Goal: Information Seeking & Learning: Compare options

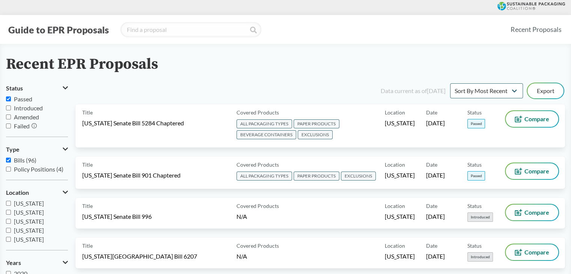
drag, startPoint x: 20, startPoint y: 164, endPoint x: 25, endPoint y: 164, distance: 4.5
click at [20, 164] on label "Bills (96)" at bounding box center [37, 160] width 62 height 9
click at [11, 162] on input "Bills (96)" at bounding box center [8, 160] width 5 height 5
click at [26, 162] on span "Bills (96)" at bounding box center [25, 159] width 23 height 7
click at [11, 162] on input "Bills (96)" at bounding box center [8, 160] width 5 height 5
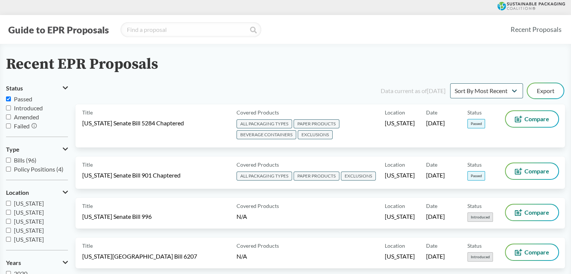
checkbox input "true"
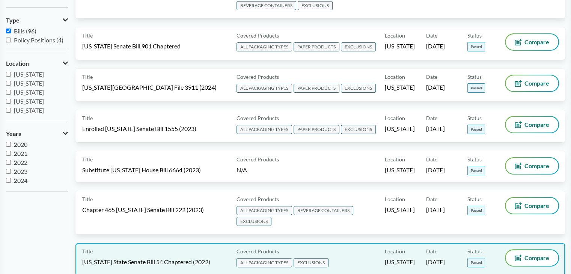
scroll to position [43, 0]
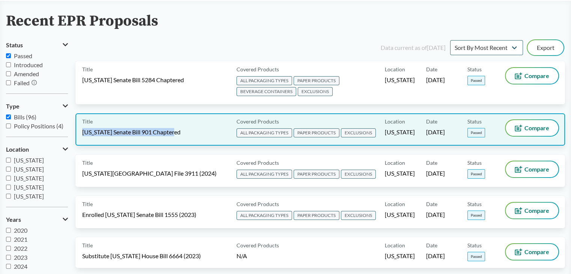
drag, startPoint x: 182, startPoint y: 132, endPoint x: 77, endPoint y: 135, distance: 104.3
click at [77, 135] on div "Title [US_STATE] Senate Bill 901 Chaptered Covered Products ALL PACKAGING TYPES…" at bounding box center [319, 129] width 489 height 32
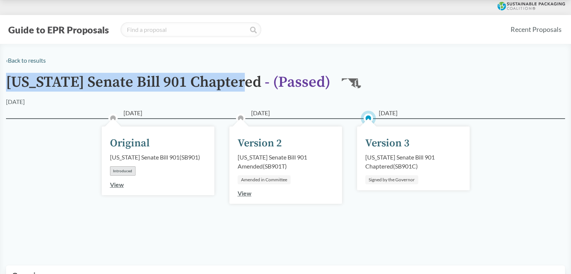
drag, startPoint x: 247, startPoint y: 82, endPoint x: 7, endPoint y: 81, distance: 240.5
click at [7, 81] on h1 "[US_STATE] Senate Bill 901 Chaptered - ( Passed )" at bounding box center [168, 85] width 324 height 23
copy h1 "[US_STATE] Senate Bill 901 Chaptered"
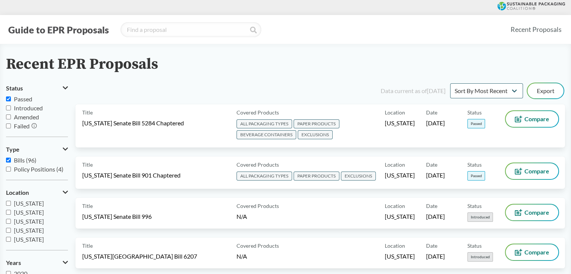
click at [21, 164] on label "Bills (96)" at bounding box center [37, 160] width 62 height 9
click at [11, 162] on input "Bills (96)" at bounding box center [8, 160] width 5 height 5
click at [23, 163] on span "Bills (96)" at bounding box center [25, 159] width 23 height 7
click at [11, 162] on input "Bills (96)" at bounding box center [8, 160] width 5 height 5
checkbox input "true"
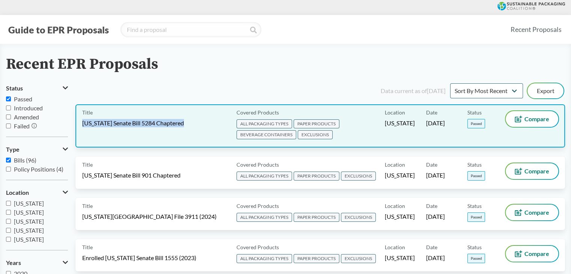
drag, startPoint x: 190, startPoint y: 125, endPoint x: 80, endPoint y: 123, distance: 110.3
click at [80, 123] on div "Title [US_STATE] Senate Bill 5284 Chaptered Covered Products ALL PACKAGING TYPE…" at bounding box center [319, 125] width 489 height 43
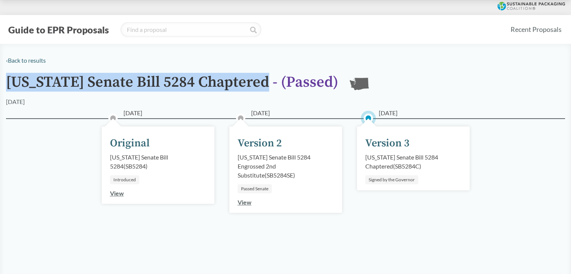
drag, startPoint x: 271, startPoint y: 84, endPoint x: 7, endPoint y: 83, distance: 264.5
click at [7, 83] on h1 "[US_STATE] Senate Bill 5284 Chaptered - ( Passed )" at bounding box center [172, 85] width 332 height 23
copy h1 "[US_STATE] Senate Bill 5284 Chaptered"
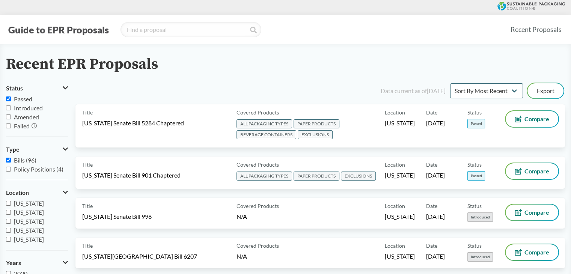
click at [13, 160] on label "Bills (96)" at bounding box center [37, 160] width 62 height 9
click at [11, 160] on input "Bills (96)" at bounding box center [8, 160] width 5 height 5
click at [21, 163] on span "Bills (96)" at bounding box center [25, 159] width 23 height 7
click at [11, 162] on input "Bills (96)" at bounding box center [8, 160] width 5 height 5
checkbox input "true"
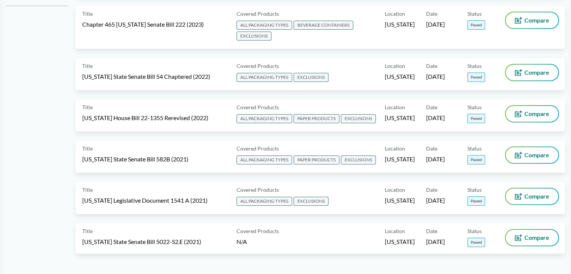
scroll to position [338, 0]
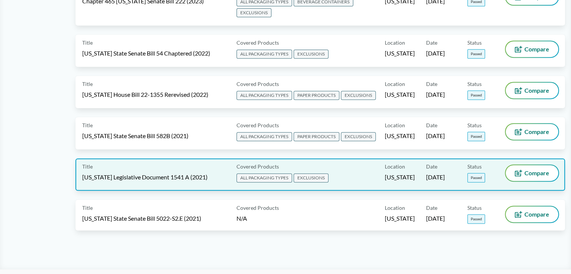
click at [198, 171] on div "Title [US_STATE] Legislative Document 1541 A (2021)" at bounding box center [157, 174] width 151 height 19
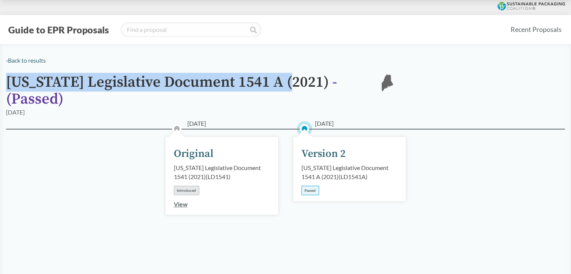
drag, startPoint x: 291, startPoint y: 81, endPoint x: 4, endPoint y: 84, distance: 287.0
copy h1 "[US_STATE] Legislative Document 1541 A (2021)"
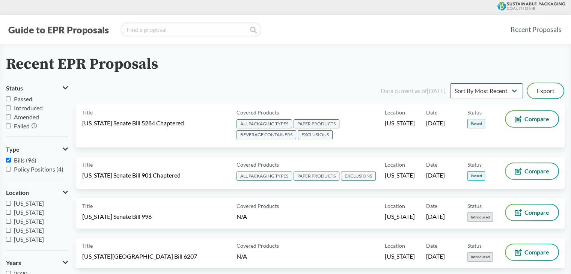
click at [24, 101] on span "Passed" at bounding box center [23, 98] width 18 height 7
click at [11, 101] on input "Passed" at bounding box center [8, 98] width 5 height 5
checkbox input "true"
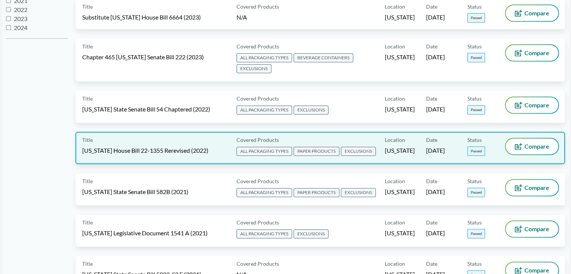
scroll to position [300, 0]
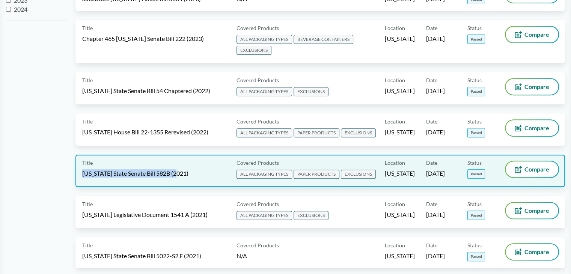
copy span "[US_STATE] State Senate Bill 582B (2021)"
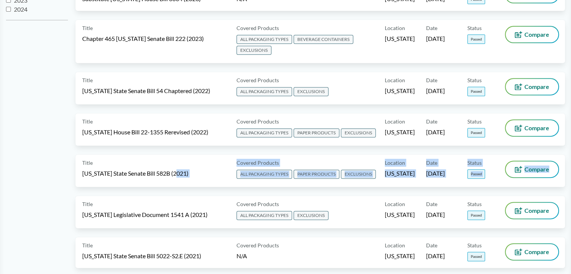
drag, startPoint x: 183, startPoint y: 165, endPoint x: 636, endPoint y: 185, distance: 453.2
click at [570, 185] on html "Guide to EPR Proposals Recent Proposals Recent EPR Proposals Status Passed Intr…" at bounding box center [285, 49] width 571 height 699
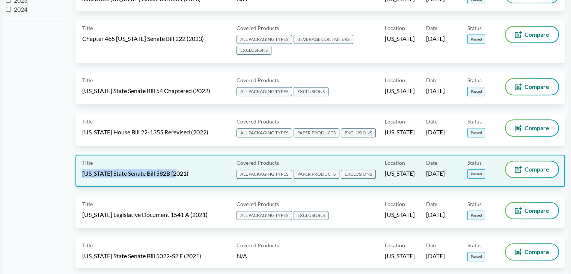
drag, startPoint x: 80, startPoint y: 167, endPoint x: 192, endPoint y: 167, distance: 112.2
click at [192, 167] on div "Title [US_STATE] State Senate Bill 582B (2021) Covered Products ALL PACKAGING T…" at bounding box center [319, 171] width 489 height 32
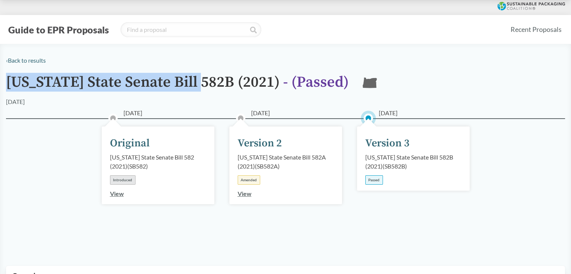
drag, startPoint x: 5, startPoint y: 82, endPoint x: 201, endPoint y: 84, distance: 195.5
copy h1 "[US_STATE] State Senate Bill 582B"
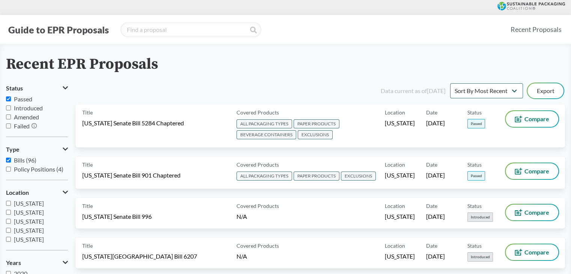
click at [20, 160] on span "Bills (96)" at bounding box center [25, 159] width 23 height 7
click at [11, 160] on input "Bills (96)" at bounding box center [8, 160] width 5 height 5
click at [20, 161] on span "Bills (96)" at bounding box center [25, 159] width 23 height 7
click at [11, 161] on input "Bills (96)" at bounding box center [8, 160] width 5 height 5
checkbox input "true"
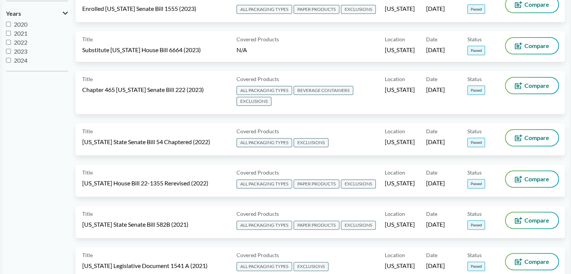
scroll to position [263, 0]
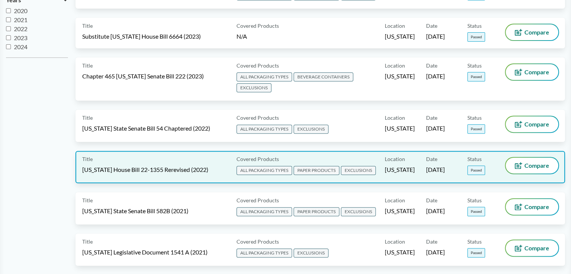
click at [200, 165] on span "[US_STATE] House Bill 22-1355 Rerevised (2022)" at bounding box center [145, 169] width 126 height 8
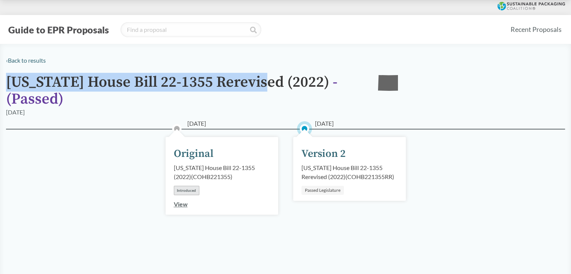
drag, startPoint x: 5, startPoint y: 80, endPoint x: 267, endPoint y: 83, distance: 262.2
copy h1 "[US_STATE] House Bill 22-1355 Rerevised"
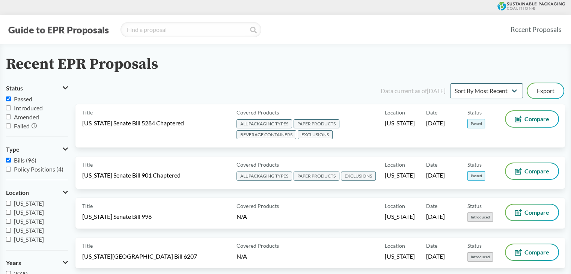
drag, startPoint x: 14, startPoint y: 158, endPoint x: 23, endPoint y: 162, distance: 9.7
click at [14, 159] on span "Bills (96)" at bounding box center [25, 159] width 23 height 7
click at [11, 159] on input "Bills (96)" at bounding box center [8, 160] width 5 height 5
click at [23, 162] on span "Bills (96)" at bounding box center [25, 159] width 23 height 7
click at [11, 162] on input "Bills (96)" at bounding box center [8, 160] width 5 height 5
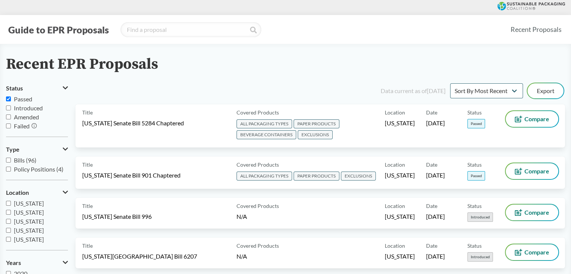
checkbox input "true"
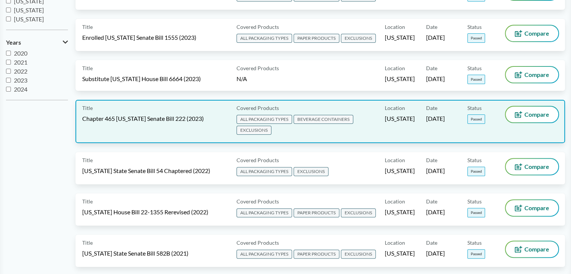
scroll to position [225, 0]
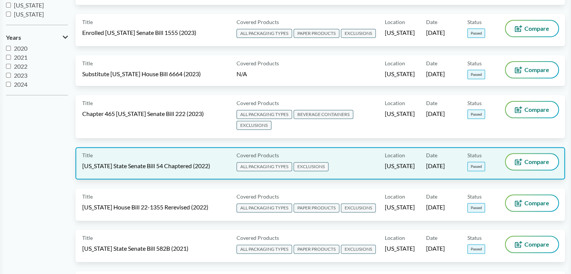
click at [276, 162] on span "ALL PACKAGING TYPES" at bounding box center [264, 166] width 56 height 9
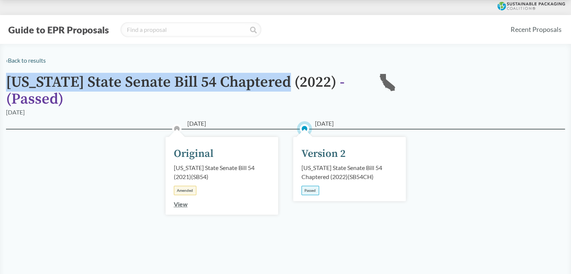
drag, startPoint x: 278, startPoint y: 83, endPoint x: 3, endPoint y: 83, distance: 274.6
copy h1 "[US_STATE] State Senate Bill 54 Chaptered"
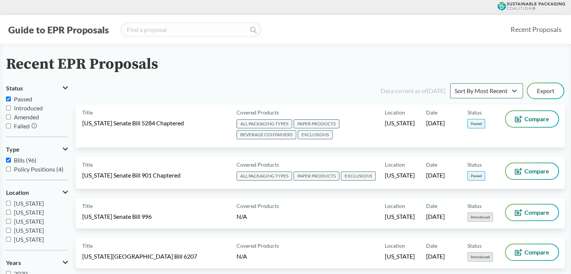
drag, startPoint x: 12, startPoint y: 159, endPoint x: 23, endPoint y: 160, distance: 10.6
click at [12, 159] on label "Bills (96)" at bounding box center [37, 160] width 62 height 9
click at [11, 159] on input "Bills (96)" at bounding box center [8, 160] width 5 height 5
click at [23, 160] on span "Bills (96)" at bounding box center [25, 159] width 23 height 7
click at [11, 160] on input "Bills (96)" at bounding box center [8, 160] width 5 height 5
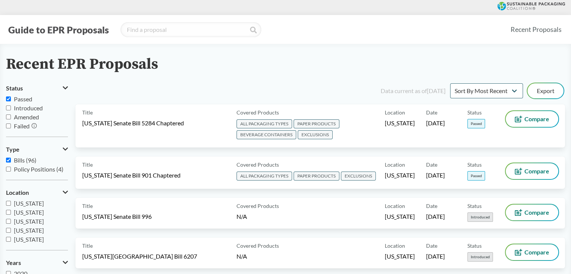
checkbox input "true"
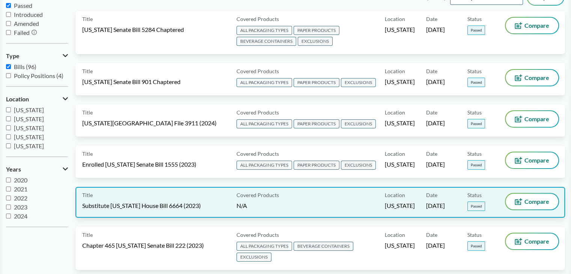
scroll to position [113, 0]
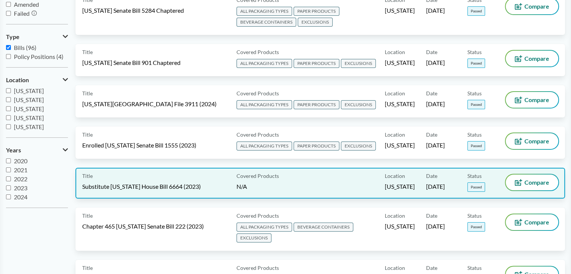
click at [225, 186] on div "Title Substitute [US_STATE] House Bill 6664 (2023)" at bounding box center [157, 182] width 151 height 17
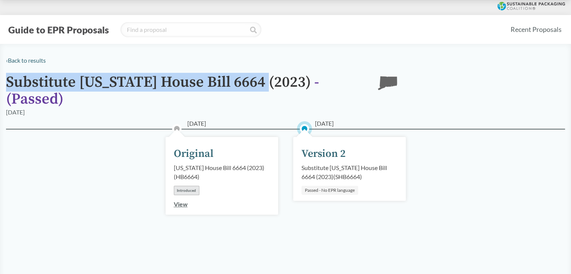
drag, startPoint x: 269, startPoint y: 81, endPoint x: 9, endPoint y: 89, distance: 259.3
click at [9, 89] on h1 "Substitute [US_STATE] House Bill 6664 (2023) - ( Passed )" at bounding box center [186, 91] width 360 height 34
copy h1 "Substitute [US_STATE] House Bill 6664"
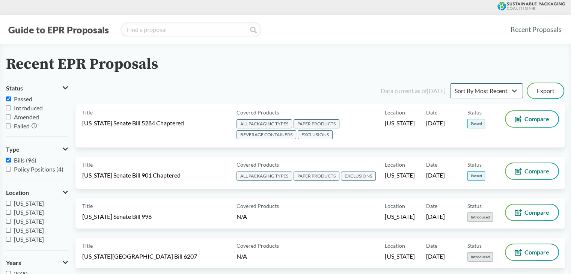
click at [18, 159] on span "Bills (96)" at bounding box center [25, 159] width 23 height 7
click at [11, 159] on input "Bills (96)" at bounding box center [8, 160] width 5 height 5
click at [18, 159] on span "Bills (96)" at bounding box center [25, 159] width 23 height 7
click at [11, 159] on input "Bills (96)" at bounding box center [8, 160] width 5 height 5
checkbox input "true"
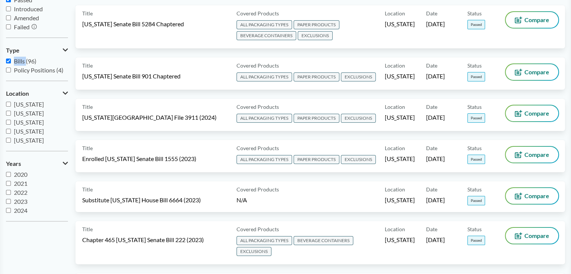
scroll to position [113, 0]
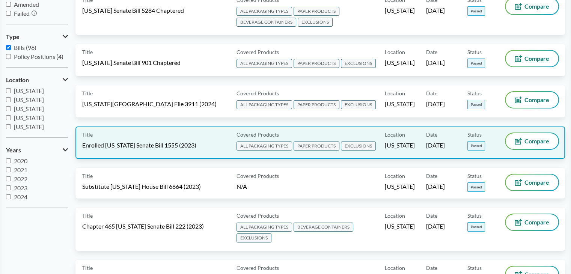
click at [374, 141] on span "EXCLUSIONS" at bounding box center [358, 145] width 35 height 9
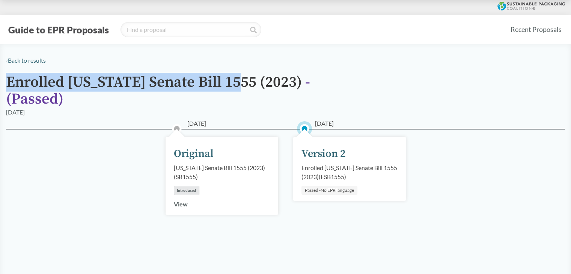
drag, startPoint x: 225, startPoint y: 79, endPoint x: 9, endPoint y: 87, distance: 215.9
click at [9, 87] on h1 "Enrolled [US_STATE] Senate Bill 1555 (2023) - ( Passed )" at bounding box center [186, 91] width 360 height 34
copy h1 "Enrolled [US_STATE] Senate Bill 1555"
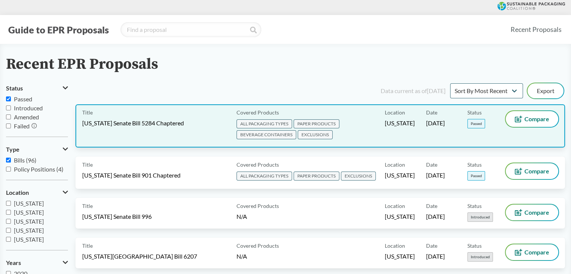
click at [169, 120] on span "[US_STATE] Senate Bill 5284 Chaptered" at bounding box center [133, 123] width 102 height 8
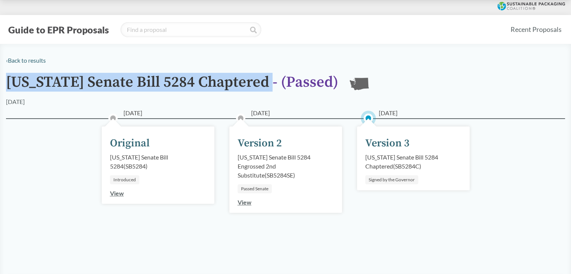
drag, startPoint x: 273, startPoint y: 82, endPoint x: 0, endPoint y: 82, distance: 273.1
copy h1 "[US_STATE] Senate Bill 5284 Chaptered"
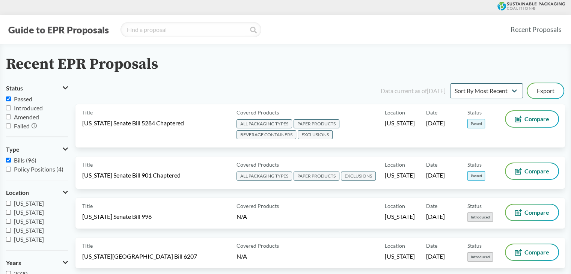
click at [21, 161] on span "Bills (96)" at bounding box center [25, 159] width 23 height 7
click at [11, 161] on input "Bills (96)" at bounding box center [8, 160] width 5 height 5
click at [29, 163] on span "Bills (96)" at bounding box center [25, 159] width 23 height 7
click at [11, 162] on input "Bills (96)" at bounding box center [8, 160] width 5 height 5
checkbox input "true"
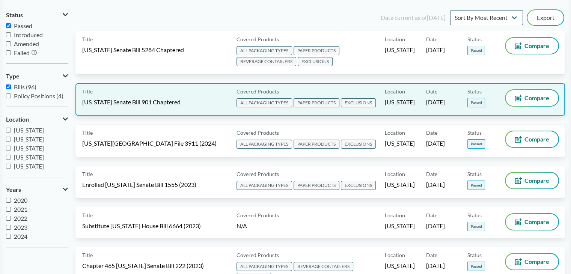
scroll to position [75, 0]
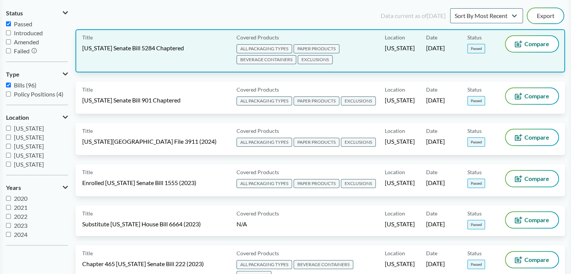
drag, startPoint x: 459, startPoint y: 47, endPoint x: 428, endPoint y: 50, distance: 31.7
click at [428, 50] on div "Date [DATE]" at bounding box center [446, 51] width 41 height 30
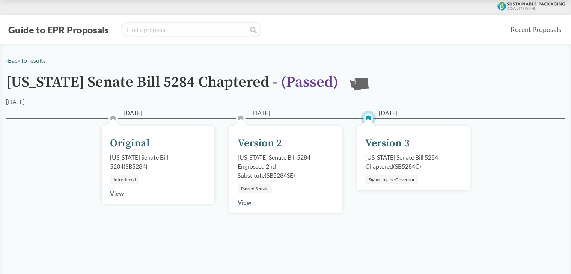
click at [380, 112] on span "[DATE]" at bounding box center [388, 112] width 19 height 9
drag, startPoint x: 379, startPoint y: 112, endPoint x: 413, endPoint y: 111, distance: 34.1
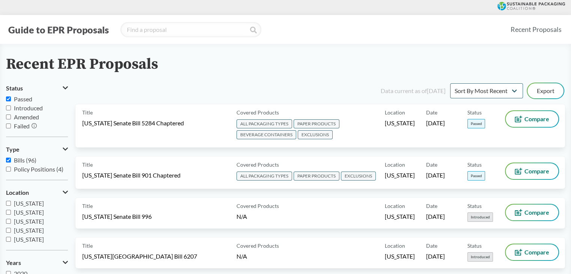
click at [21, 162] on span "Bills (96)" at bounding box center [25, 159] width 23 height 7
click at [11, 162] on input "Bills (96)" at bounding box center [8, 160] width 5 height 5
click at [23, 161] on span "Bills (96)" at bounding box center [25, 159] width 23 height 7
click at [11, 161] on input "Bills (96)" at bounding box center [8, 160] width 5 height 5
checkbox input "true"
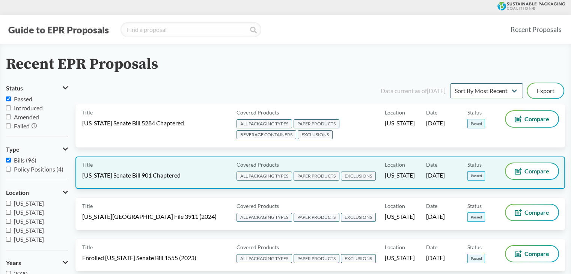
click at [440, 169] on div "Date [DATE]" at bounding box center [446, 172] width 41 height 19
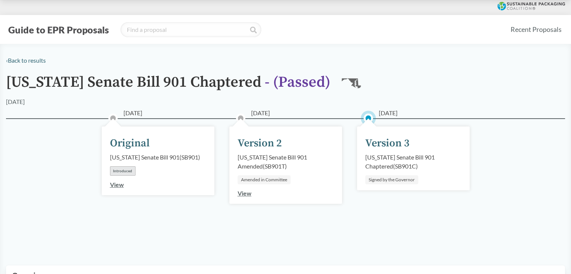
drag, startPoint x: 377, startPoint y: 113, endPoint x: 422, endPoint y: 112, distance: 44.3
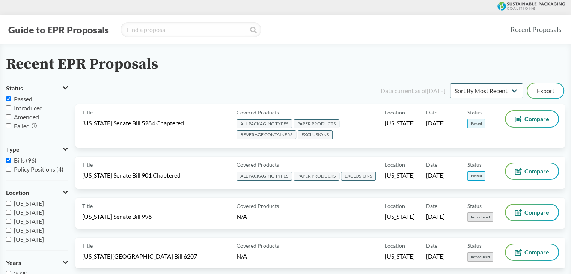
click at [18, 159] on span "Bills (96)" at bounding box center [25, 159] width 23 height 7
click at [11, 159] on input "Bills (96)" at bounding box center [8, 160] width 5 height 5
click at [18, 160] on span "Bills (96)" at bounding box center [25, 159] width 23 height 7
click at [11, 160] on input "Bills (96)" at bounding box center [8, 160] width 5 height 5
checkbox input "true"
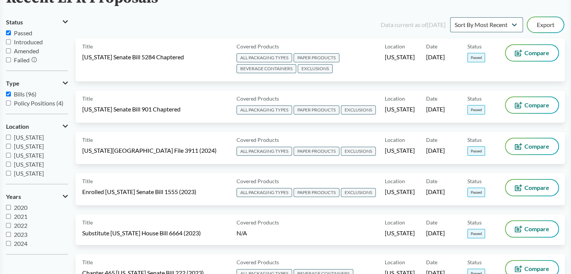
scroll to position [75, 0]
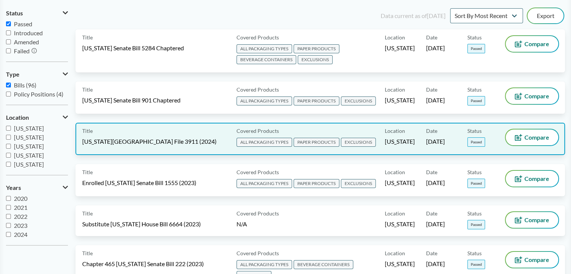
click at [395, 133] on div "Location [US_STATE]" at bounding box center [405, 138] width 41 height 19
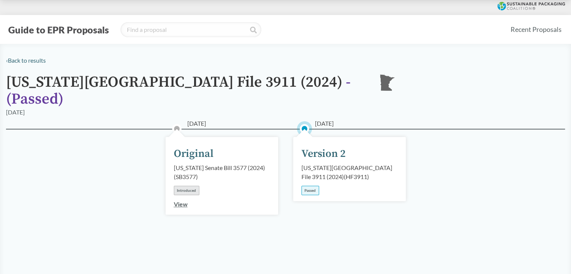
drag, startPoint x: 315, startPoint y: 113, endPoint x: 357, endPoint y: 113, distance: 42.0
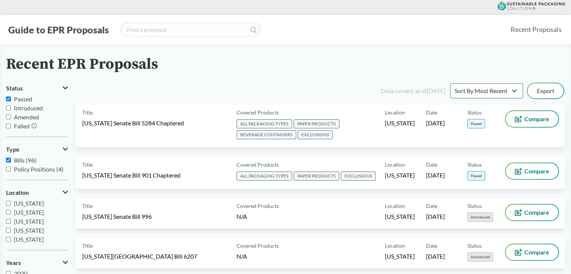
drag, startPoint x: 18, startPoint y: 161, endPoint x: 22, endPoint y: 161, distance: 4.1
click at [18, 162] on span "Bills (96)" at bounding box center [25, 159] width 23 height 7
click at [11, 162] on input "Bills (96)" at bounding box center [8, 160] width 5 height 5
click at [22, 161] on span "Bills (96)" at bounding box center [25, 159] width 23 height 7
click at [11, 161] on input "Bills (96)" at bounding box center [8, 160] width 5 height 5
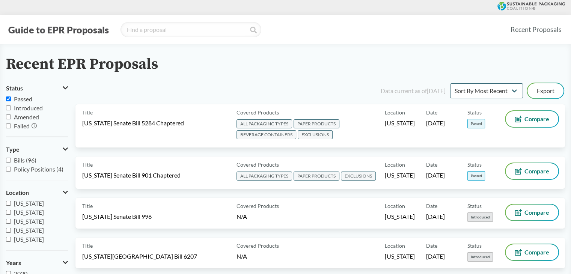
checkbox input "true"
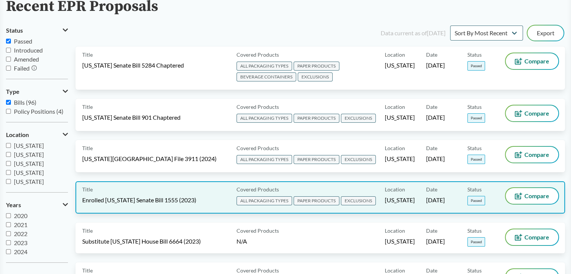
scroll to position [75, 0]
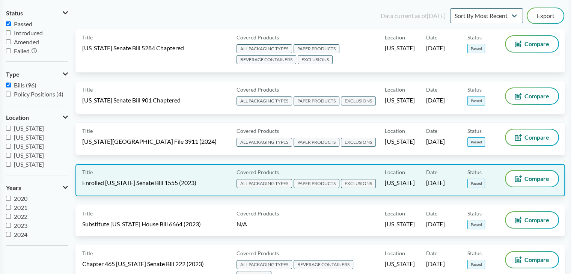
click at [392, 180] on span "[US_STATE]" at bounding box center [400, 183] width 30 height 8
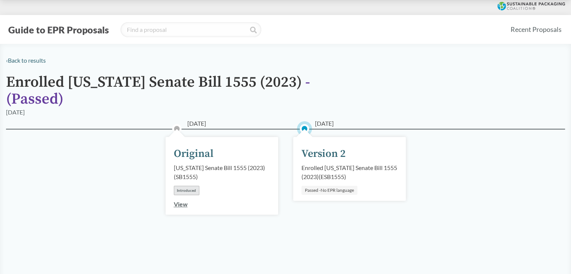
drag, startPoint x: 315, startPoint y: 111, endPoint x: 359, endPoint y: 113, distance: 43.9
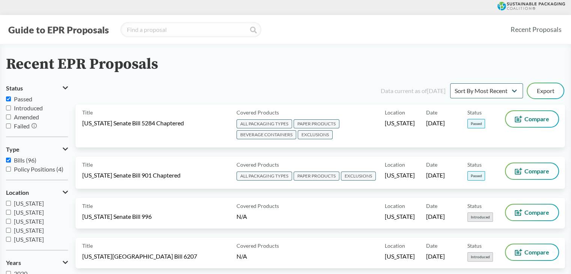
click at [23, 159] on span "Bills (96)" at bounding box center [25, 159] width 23 height 7
click at [24, 161] on span "Bills (96)" at bounding box center [25, 159] width 23 height 7
click at [11, 161] on input "Bills (96)" at bounding box center [8, 160] width 5 height 5
click at [20, 161] on span "Bills (96)" at bounding box center [25, 159] width 23 height 7
click at [11, 161] on input "Bills (96)" at bounding box center [8, 160] width 5 height 5
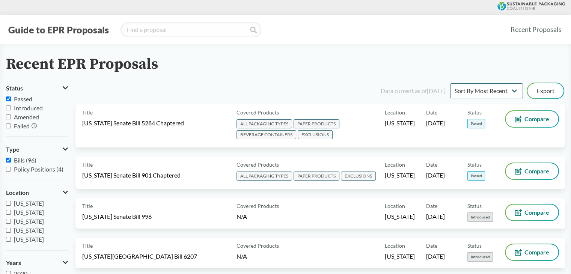
checkbox input "true"
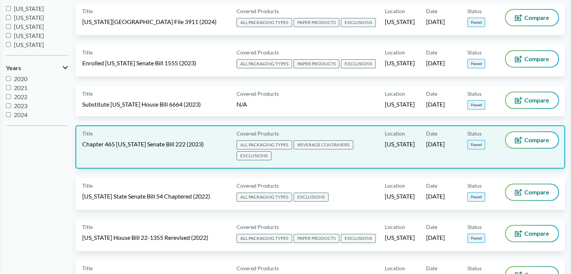
scroll to position [150, 0]
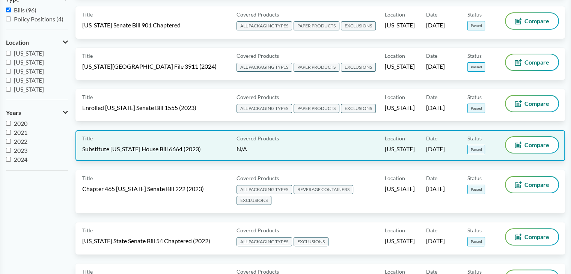
click at [352, 140] on div "Covered Products N/A" at bounding box center [308, 145] width 151 height 17
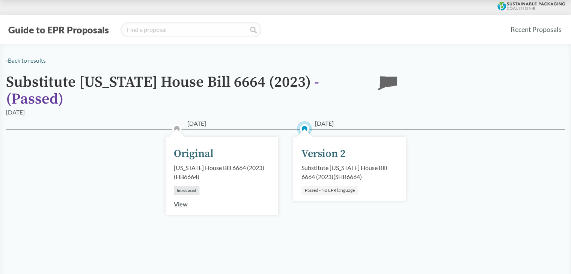
drag, startPoint x: 316, startPoint y: 123, endPoint x: 340, endPoint y: 122, distance: 23.3
click at [334, 122] on span "[DATE]" at bounding box center [324, 123] width 19 height 9
click at [329, 122] on span "[DATE]" at bounding box center [324, 123] width 19 height 9
drag, startPoint x: 315, startPoint y: 122, endPoint x: 350, endPoint y: 123, distance: 35.6
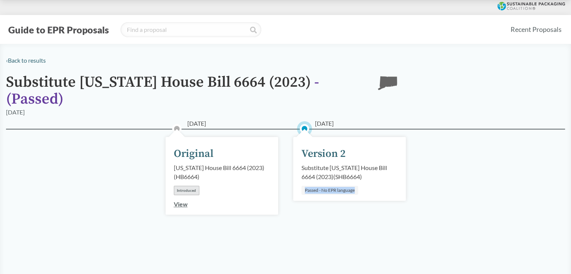
drag, startPoint x: 303, startPoint y: 190, endPoint x: 362, endPoint y: 188, distance: 58.5
click at [362, 188] on div "[DATE] Version 2 Substitute [US_STATE] House Bill 6664 (2023) ( SHB6664 ) Passe…" at bounding box center [349, 169] width 113 height 64
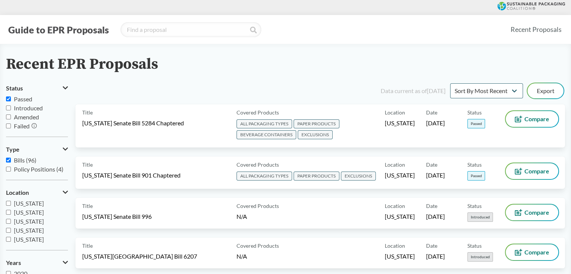
click at [21, 161] on span "Bills (96)" at bounding box center [25, 159] width 23 height 7
click at [11, 161] on input "Bills (96)" at bounding box center [8, 160] width 5 height 5
click at [21, 161] on span "Bills (96)" at bounding box center [25, 159] width 23 height 7
click at [11, 161] on input "Bills (96)" at bounding box center [8, 160] width 5 height 5
checkbox input "true"
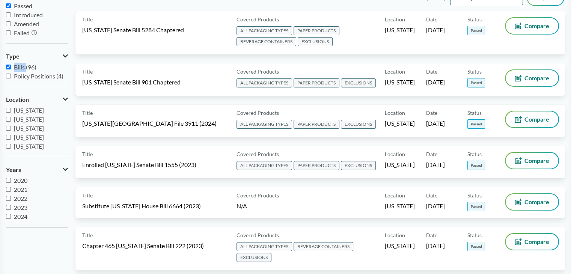
scroll to position [225, 0]
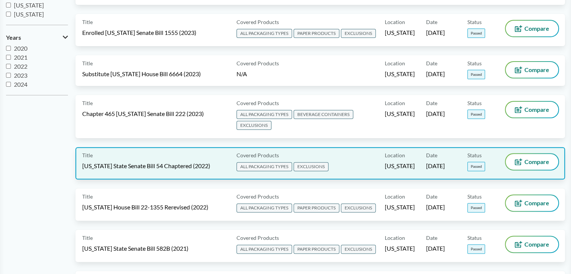
click at [419, 158] on div "Location [US_STATE]" at bounding box center [405, 163] width 41 height 19
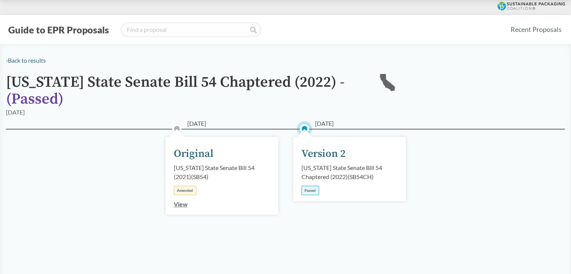
drag, startPoint x: 314, startPoint y: 122, endPoint x: 357, endPoint y: 121, distance: 42.4
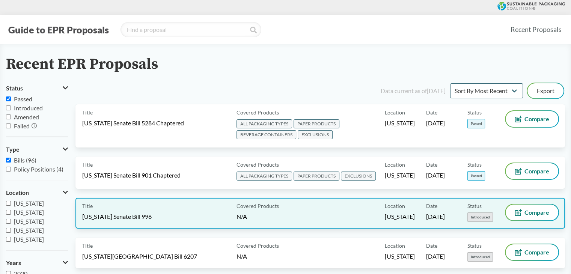
scroll to position [38, 0]
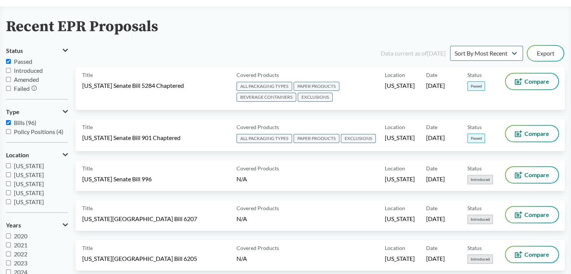
click at [21, 122] on span "Bills (96)" at bounding box center [25, 122] width 23 height 7
click at [11, 122] on input "Bills (96)" at bounding box center [8, 122] width 5 height 5
click at [21, 123] on span "Bills (96)" at bounding box center [25, 122] width 23 height 7
click at [11, 123] on input "Bills (96)" at bounding box center [8, 122] width 5 height 5
checkbox input "true"
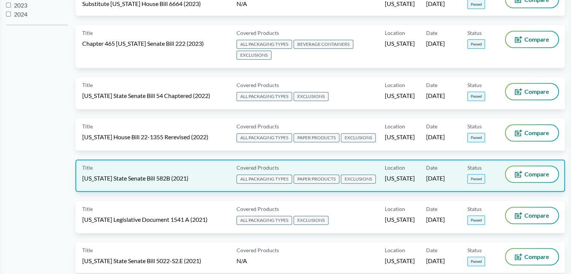
scroll to position [300, 0]
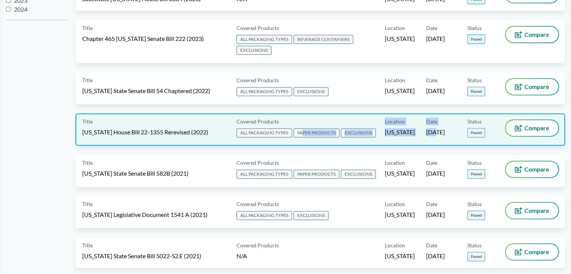
drag, startPoint x: 303, startPoint y: 128, endPoint x: 436, endPoint y: 128, distance: 132.8
click at [436, 128] on div "Title [US_STATE] House Bill 22-1355 Rerevised (2022) Covered Products ALL PACKA…" at bounding box center [319, 129] width 489 height 32
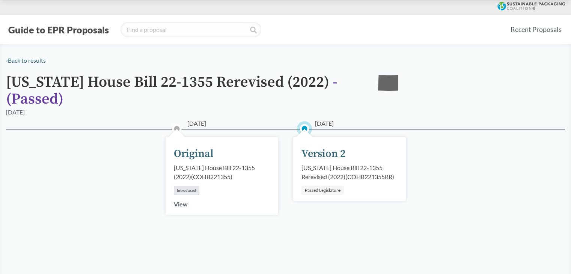
drag, startPoint x: 315, startPoint y: 122, endPoint x: 353, endPoint y: 122, distance: 37.5
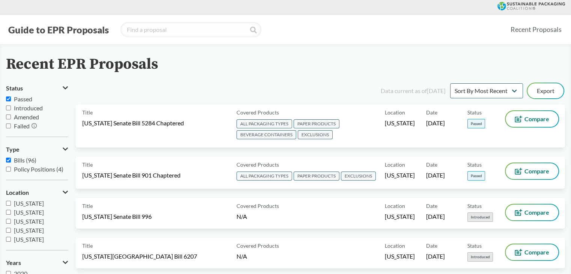
click at [21, 160] on span "Bills (96)" at bounding box center [25, 159] width 23 height 7
click at [11, 160] on input "Bills (96)" at bounding box center [8, 160] width 5 height 5
click at [21, 160] on span "Bills (96)" at bounding box center [25, 159] width 23 height 7
click at [11, 160] on input "Bills (96)" at bounding box center [8, 160] width 5 height 5
checkbox input "true"
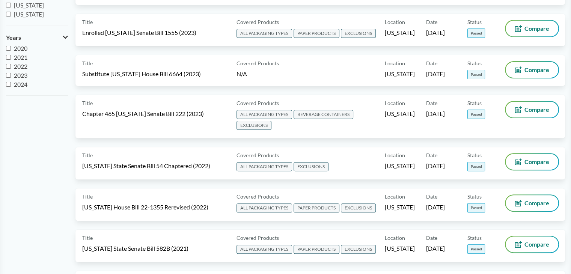
scroll to position [300, 0]
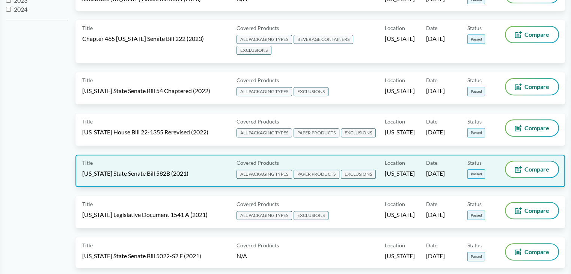
click at [305, 170] on span "PAPER PRODUCTS" at bounding box center [316, 174] width 46 height 9
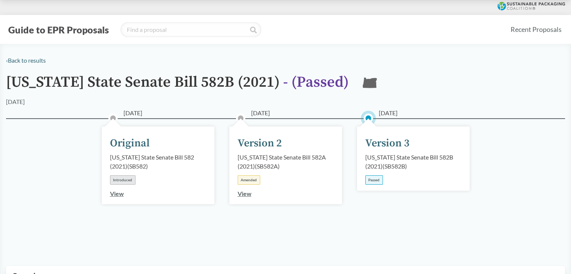
drag, startPoint x: 379, startPoint y: 113, endPoint x: 428, endPoint y: 113, distance: 48.8
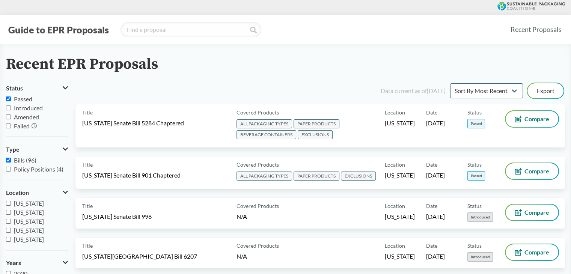
click at [22, 160] on span "Bills (96)" at bounding box center [25, 159] width 23 height 7
click at [11, 160] on input "Bills (96)" at bounding box center [8, 160] width 5 height 5
click at [22, 160] on span "Bills (96)" at bounding box center [25, 159] width 23 height 7
click at [11, 160] on input "Bills (96)" at bounding box center [8, 160] width 5 height 5
checkbox input "true"
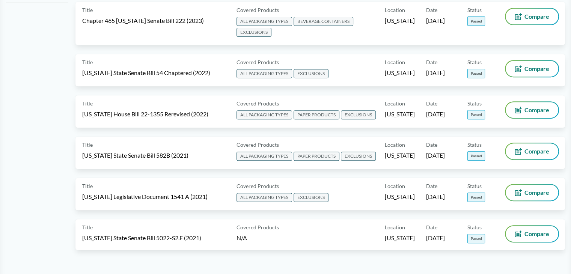
scroll to position [375, 0]
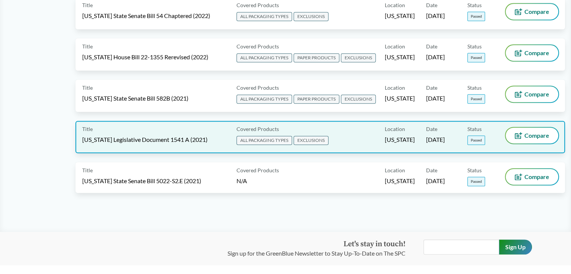
click at [335, 128] on div "Covered Products ALL PACKAGING TYPES EXCLUSIONS" at bounding box center [308, 137] width 151 height 19
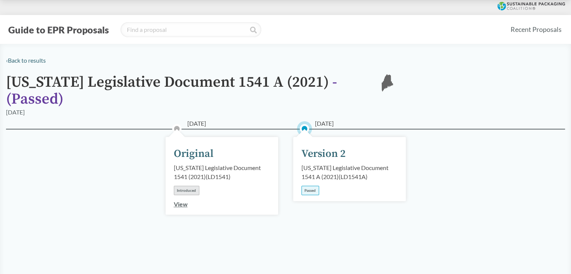
drag, startPoint x: 317, startPoint y: 111, endPoint x: 353, endPoint y: 110, distance: 36.0
click at [334, 119] on span "[DATE]" at bounding box center [324, 123] width 19 height 9
drag, startPoint x: 315, startPoint y: 113, endPoint x: 346, endPoint y: 113, distance: 31.5
click at [334, 119] on span "[DATE]" at bounding box center [324, 123] width 19 height 9
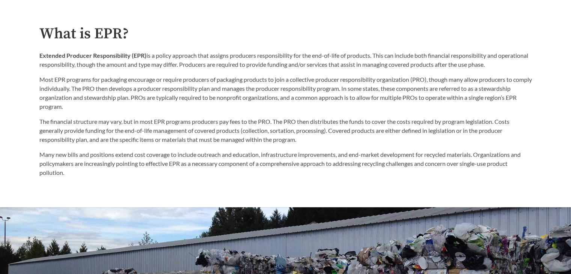
scroll to position [263, 0]
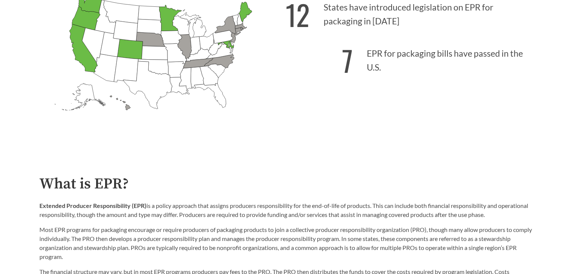
click at [344, 60] on p "7 EPR for packaging bills have passed in the U.S." at bounding box center [408, 58] width 246 height 46
click at [356, 56] on p "7 EPR for packaging bills have passed in the U.S." at bounding box center [408, 58] width 246 height 46
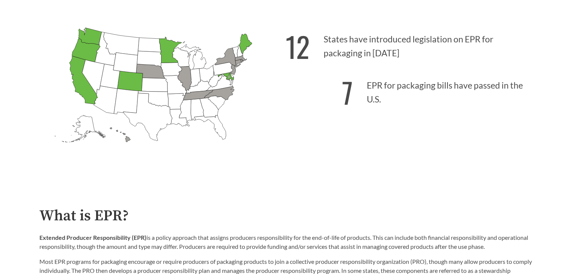
scroll to position [188, 0]
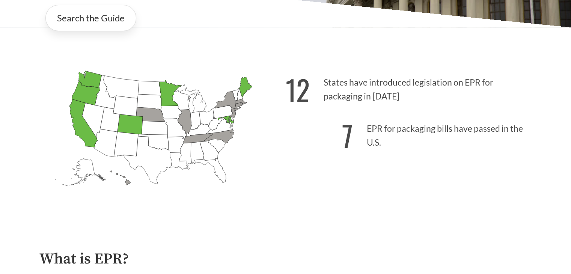
click at [168, 92] on icon "Minnesota Passed: 1" at bounding box center [170, 93] width 23 height 26
click at [243, 89] on icon "Maine Passed: 1" at bounding box center [245, 87] width 13 height 20
drag, startPoint x: 226, startPoint y: 120, endPoint x: 231, endPoint y: 123, distance: 6.2
click at [227, 119] on icon "Maryland Passed: 1" at bounding box center [226, 120] width 16 height 8
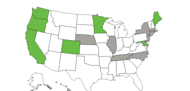
click at [146, 45] on icon "Maryland Passed: 1" at bounding box center [143, 44] width 12 height 6
click at [100, 44] on icon "Missouri Introduced:" at bounding box center [104, 50] width 17 height 15
click at [101, 44] on icon "Missouri Introduced:" at bounding box center [104, 50] width 17 height 15
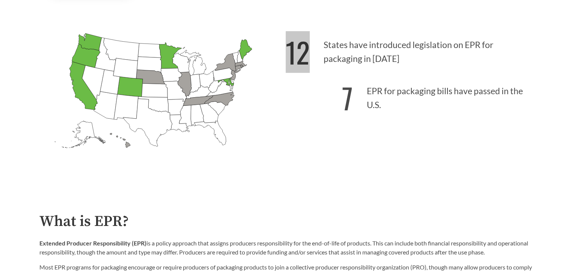
scroll to position [113, 0]
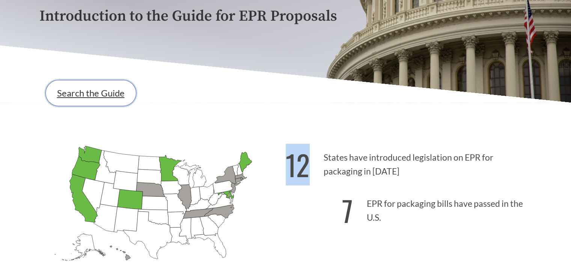
click at [87, 92] on link "Search the Guide" at bounding box center [90, 93] width 91 height 26
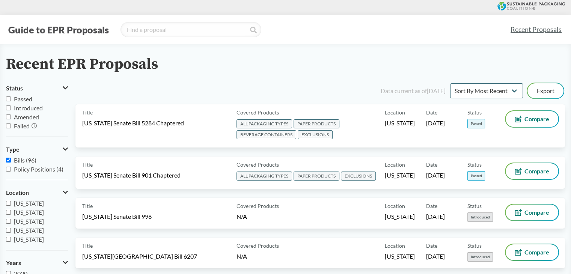
click at [19, 159] on span "Bills (96)" at bounding box center [25, 159] width 23 height 7
click at [11, 159] on input "Bills (96)" at bounding box center [8, 160] width 5 height 5
checkbox input "false"
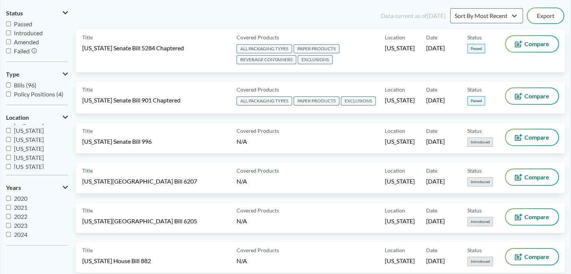
scroll to position [12, 0]
click at [30, 152] on span "[US_STATE]" at bounding box center [29, 152] width 30 height 7
click at [11, 152] on input "[US_STATE]" at bounding box center [8, 152] width 5 height 5
checkbox input "true"
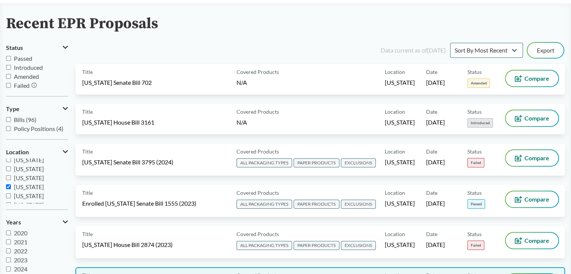
scroll to position [38, 0]
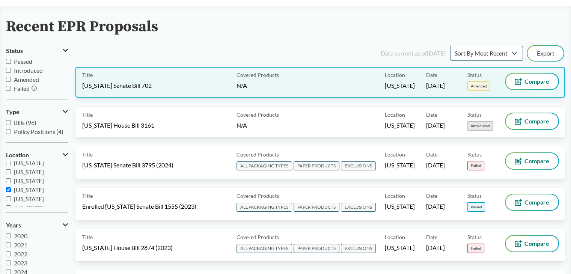
click at [464, 85] on div "Date 04/01/2025" at bounding box center [446, 82] width 41 height 17
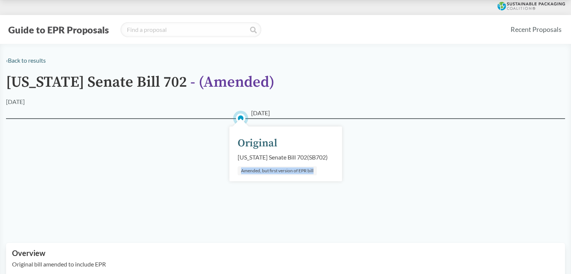
drag, startPoint x: 241, startPoint y: 170, endPoint x: 314, endPoint y: 173, distance: 73.2
click at [314, 173] on div "Amended, but first version of EPR bill" at bounding box center [276, 170] width 79 height 9
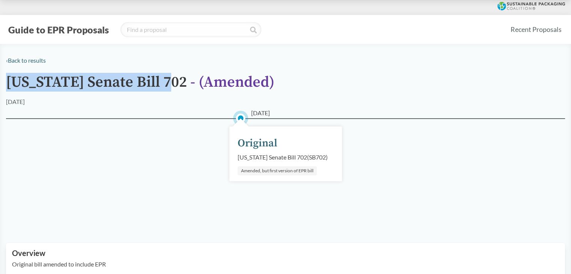
drag, startPoint x: 6, startPoint y: 80, endPoint x: 155, endPoint y: 81, distance: 149.7
click at [155, 81] on div "‹ Back to results Illinois Senate Bill 702 - ( Amended ) 04/01/2025 04/01/2025 …" at bounding box center [285, 171] width 571 height 231
copy h1 "[US_STATE] Senate Bill 702"
drag, startPoint x: 251, startPoint y: 112, endPoint x: 289, endPoint y: 114, distance: 37.5
click at [289, 114] on div "‹ Back to results Illinois Senate Bill 702 - ( Amended ) 04/01/2025 04/01/2025 …" at bounding box center [285, 171] width 571 height 231
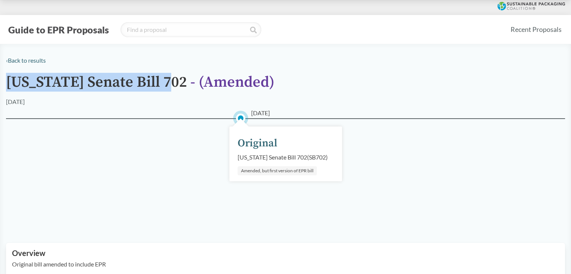
copy span "[DATE]"
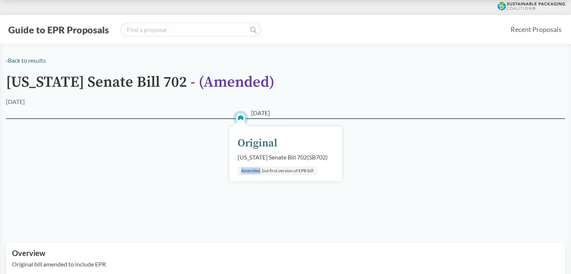
drag, startPoint x: 241, startPoint y: 171, endPoint x: 259, endPoint y: 171, distance: 18.4
click at [259, 171] on div "Amended, but first version of EPR bill" at bounding box center [276, 170] width 79 height 9
copy div "Amended"
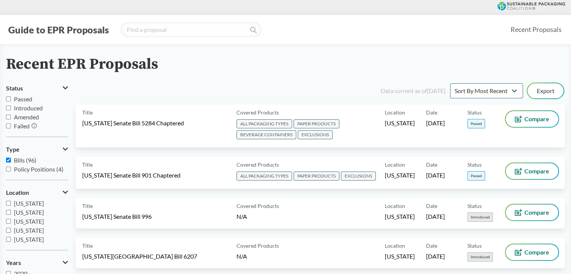
click at [24, 158] on span "Bills (96)" at bounding box center [25, 159] width 23 height 7
click at [11, 158] on input "Bills (96)" at bounding box center [8, 160] width 5 height 5
checkbox input "false"
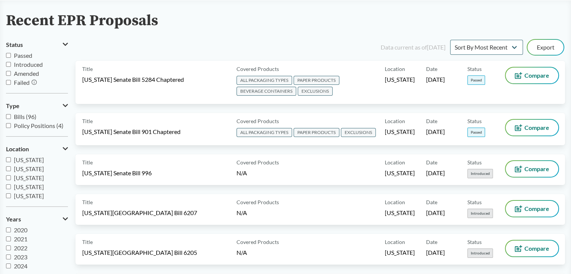
scroll to position [113, 0]
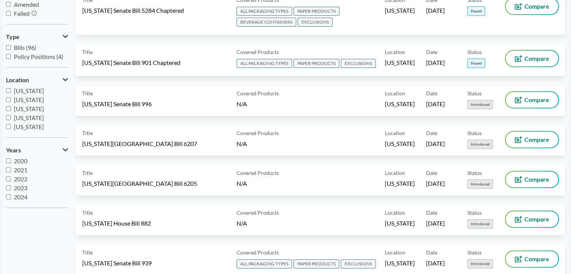
click at [25, 125] on span "[US_STATE]" at bounding box center [29, 126] width 30 height 7
click at [11, 125] on input "[US_STATE]" at bounding box center [8, 126] width 5 height 5
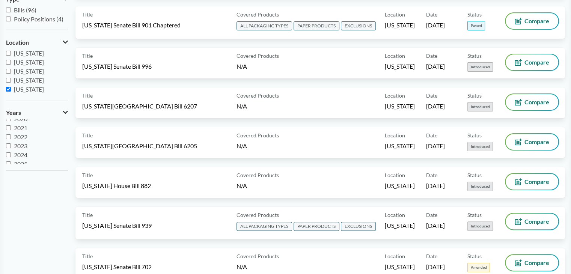
scroll to position [0, 0]
click at [20, 92] on label "[US_STATE]" at bounding box center [37, 89] width 62 height 9
click at [11, 92] on input "[US_STATE]" at bounding box center [8, 89] width 5 height 5
click at [20, 92] on span "[US_STATE]" at bounding box center [29, 89] width 30 height 7
click at [11, 92] on input "[US_STATE]" at bounding box center [8, 89] width 5 height 5
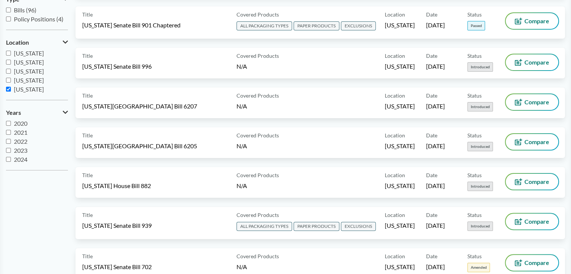
checkbox input "true"
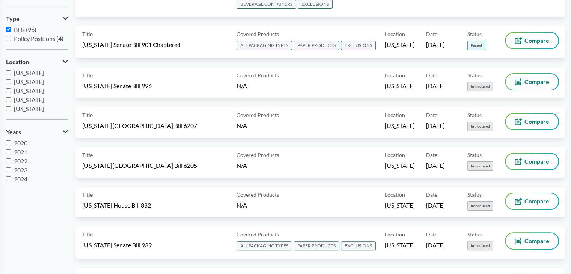
scroll to position [56, 0]
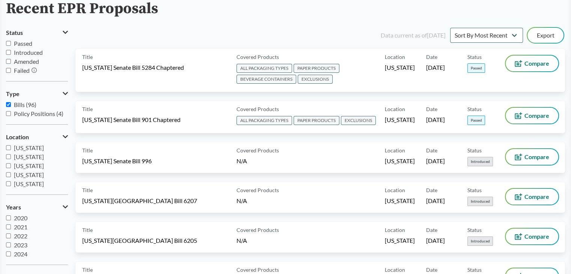
click at [17, 101] on span "Bills (96)" at bounding box center [25, 104] width 23 height 7
click at [11, 102] on input "Bills (96)" at bounding box center [8, 104] width 5 height 5
checkbox input "false"
click at [14, 183] on label "[US_STATE]" at bounding box center [37, 183] width 62 height 9
click at [11, 183] on input "[US_STATE]" at bounding box center [8, 183] width 5 height 5
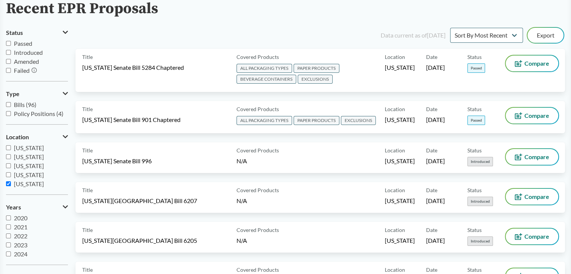
checkbox input "true"
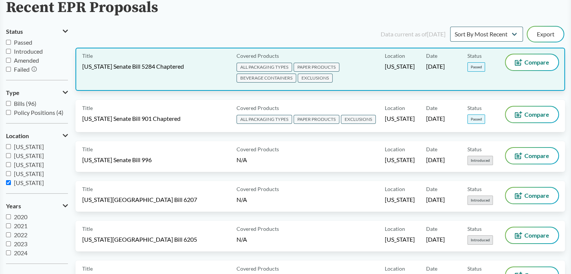
scroll to position [0, 0]
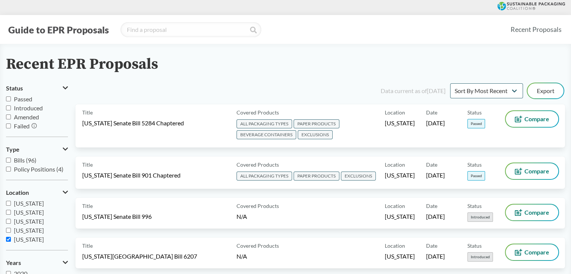
click at [20, 108] on span "Introduced" at bounding box center [28, 107] width 29 height 7
click at [11, 108] on input "Introduced" at bounding box center [8, 107] width 5 height 5
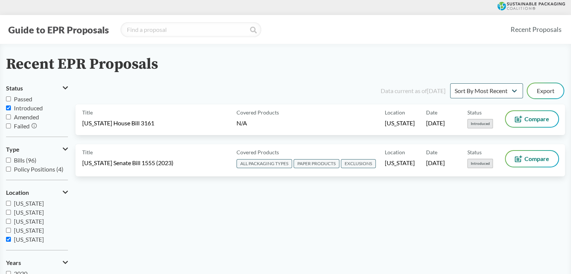
scroll to position [38, 0]
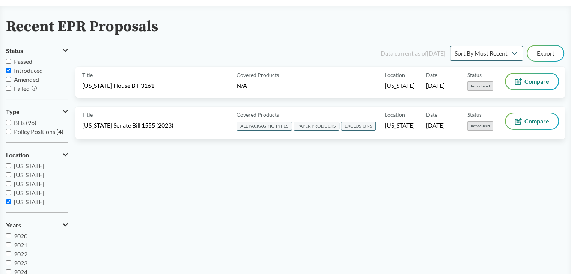
click at [32, 72] on span "Introduced" at bounding box center [28, 70] width 29 height 7
click at [11, 72] on input "Introduced" at bounding box center [8, 70] width 5 height 5
checkbox input "false"
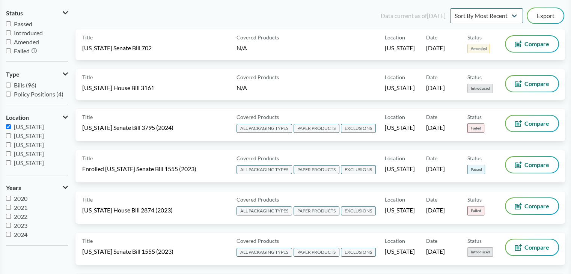
click at [24, 155] on span "[US_STATE]" at bounding box center [29, 153] width 30 height 7
click at [11, 155] on input "[US_STATE]" at bounding box center [8, 153] width 5 height 5
checkbox input "true"
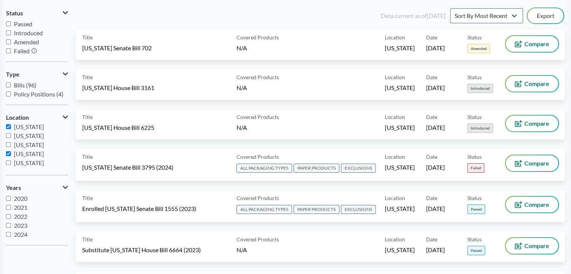
click at [21, 128] on span "[US_STATE]" at bounding box center [29, 126] width 30 height 7
click at [11, 128] on input "[US_STATE]" at bounding box center [8, 126] width 5 height 5
checkbox input "false"
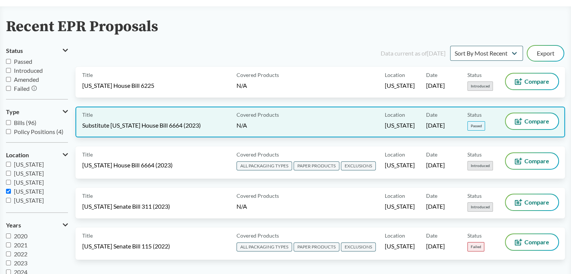
scroll to position [75, 0]
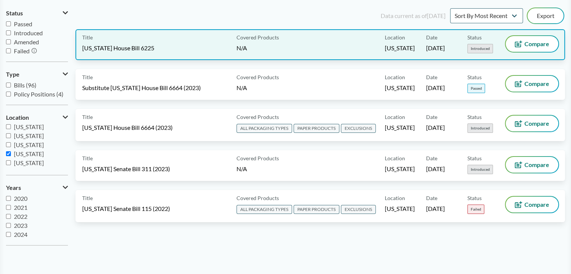
click at [399, 51] on span "[US_STATE]" at bounding box center [400, 48] width 30 height 8
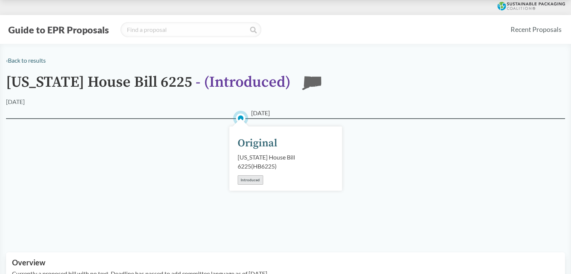
drag, startPoint x: 251, startPoint y: 113, endPoint x: 310, endPoint y: 113, distance: 59.3
click at [293, 113] on div "‹ Back to results Connecticut House Bill 6225 - ( Introduced ) CT 01/23/2025 01…" at bounding box center [285, 176] width 571 height 240
copy span "[DATE]"
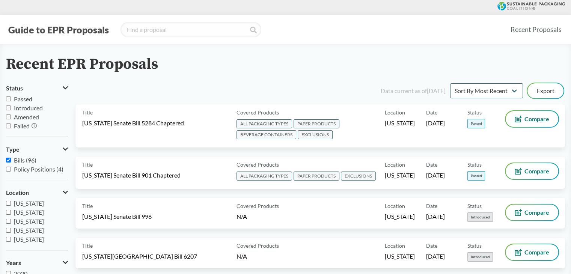
click at [15, 161] on span "Bills (96)" at bounding box center [25, 159] width 23 height 7
click at [11, 161] on input "Bills (96)" at bounding box center [8, 160] width 5 height 5
checkbox input "false"
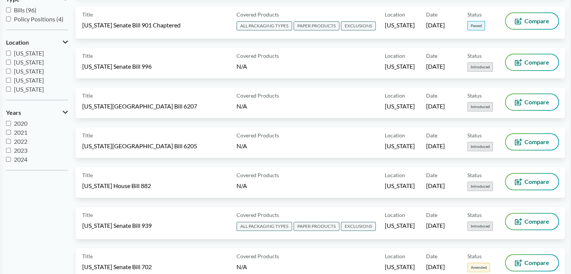
click at [27, 87] on span "[US_STATE]" at bounding box center [29, 89] width 30 height 7
click at [11, 87] on input "[US_STATE]" at bounding box center [8, 89] width 5 height 5
checkbox input "true"
click at [22, 75] on label "[US_STATE]" at bounding box center [37, 71] width 62 height 9
click at [11, 74] on input "[US_STATE]" at bounding box center [8, 71] width 5 height 5
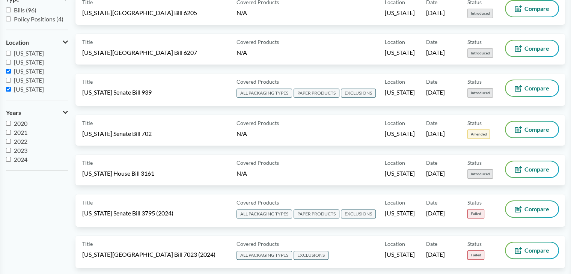
click at [30, 71] on span "[US_STATE]" at bounding box center [29, 71] width 30 height 7
click at [11, 71] on input "[US_STATE]" at bounding box center [8, 71] width 5 height 5
checkbox input "false"
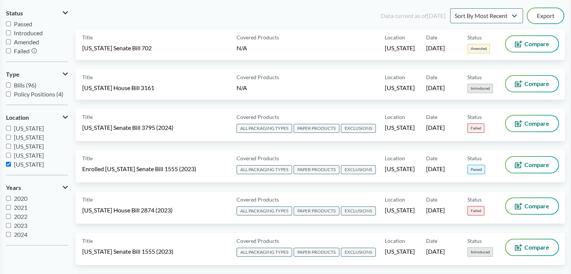
scroll to position [75, 0]
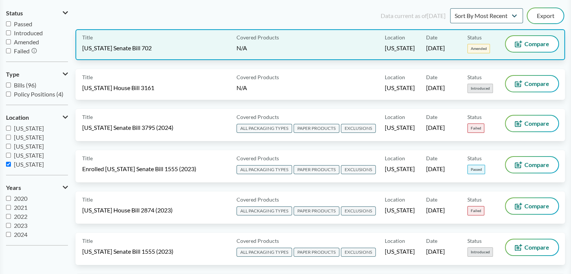
click at [427, 48] on span "[DATE]" at bounding box center [435, 48] width 19 height 8
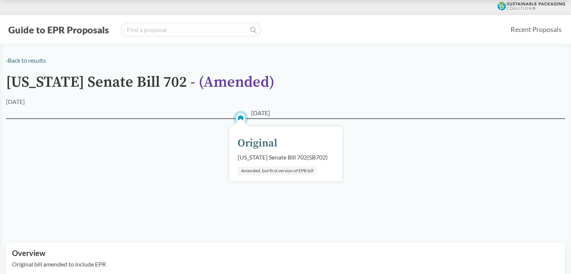
drag, startPoint x: 250, startPoint y: 112, endPoint x: 309, endPoint y: 113, distance: 58.9
click at [309, 113] on div "‹ Back to results Illinois Senate Bill 702 - ( Amended ) 04/01/2025 04/01/2025 …" at bounding box center [285, 171] width 571 height 231
copy span "[DATE]"
drag, startPoint x: 174, startPoint y: 80, endPoint x: 237, endPoint y: 82, distance: 63.4
click at [237, 82] on span "- ( Amended )" at bounding box center [232, 82] width 84 height 19
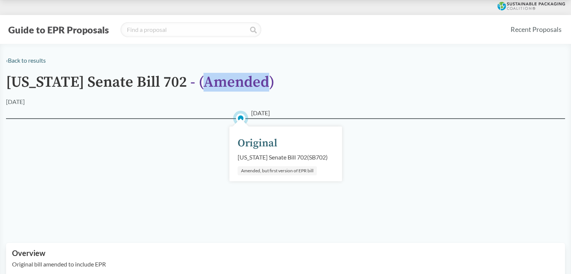
copy span "Amended"
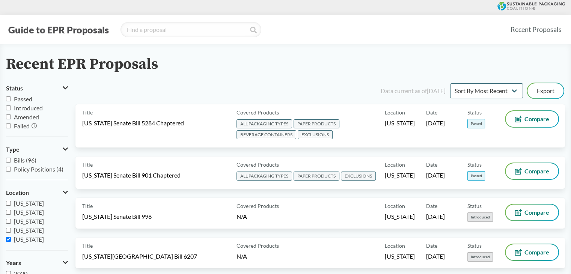
click at [20, 239] on span "[US_STATE]" at bounding box center [29, 239] width 30 height 7
click at [11, 239] on input "[US_STATE]" at bounding box center [8, 239] width 5 height 5
checkbox input "false"
click at [29, 229] on span "[US_STATE]" at bounding box center [29, 228] width 30 height 7
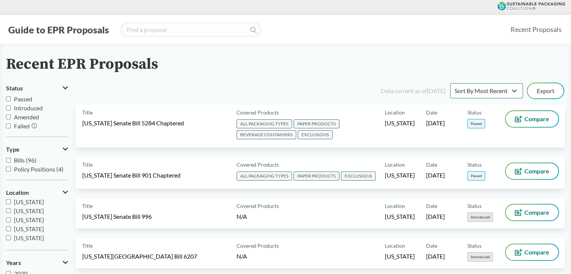
click at [11, 229] on input "[US_STATE]" at bounding box center [8, 228] width 5 height 5
checkbox input "true"
click at [21, 218] on span "[US_STATE]" at bounding box center [29, 219] width 30 height 7
click at [11, 218] on input "[US_STATE]" at bounding box center [8, 219] width 5 height 5
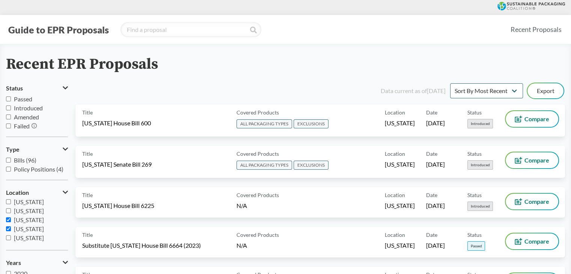
click at [29, 218] on span "[US_STATE]" at bounding box center [29, 219] width 30 height 7
click at [11, 218] on input "[US_STATE]" at bounding box center [8, 219] width 5 height 5
checkbox input "false"
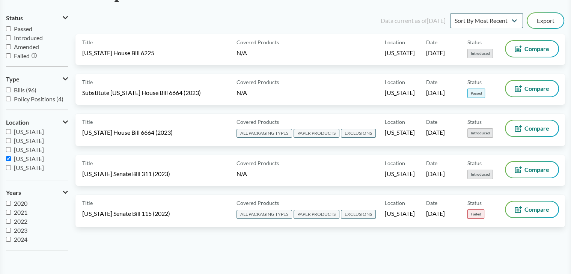
scroll to position [75, 0]
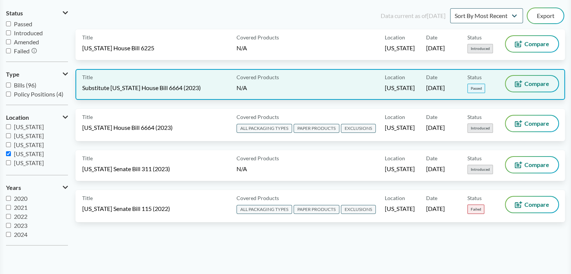
click at [524, 85] on button "Compare" at bounding box center [531, 84] width 53 height 16
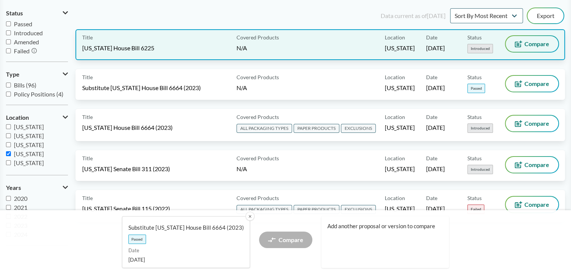
click at [534, 50] on button "Compare" at bounding box center [531, 44] width 53 height 16
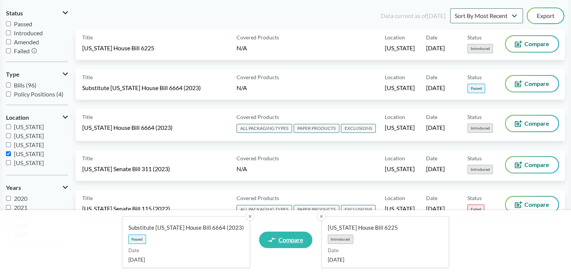
click at [282, 247] on link "Compare" at bounding box center [285, 239] width 53 height 17
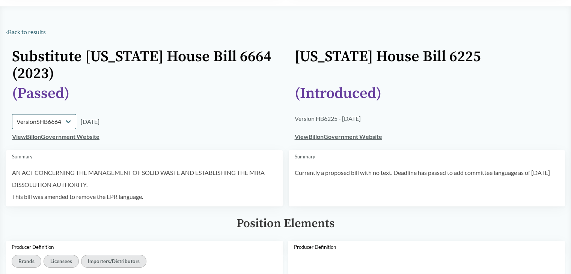
scroll to position [75, 0]
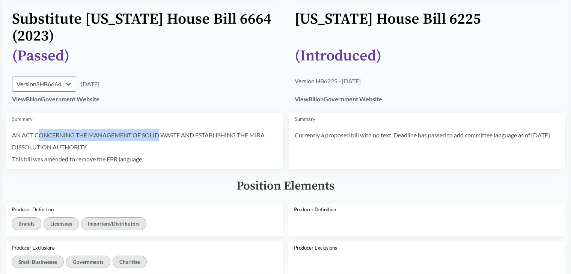
drag, startPoint x: 40, startPoint y: 133, endPoint x: 275, endPoint y: 145, distance: 235.1
click at [162, 134] on p "AN ACT CONCERNING THE MANAGEMENT OF SOLID WASTE AND ESTABLISHING THE MIRA DISSO…" at bounding box center [144, 141] width 264 height 24
drag, startPoint x: 316, startPoint y: 135, endPoint x: 556, endPoint y: 141, distance: 240.9
click at [556, 141] on td "Summary Currently a proposed bill with no text. Deadline has passed to add comm…" at bounding box center [426, 141] width 276 height 56
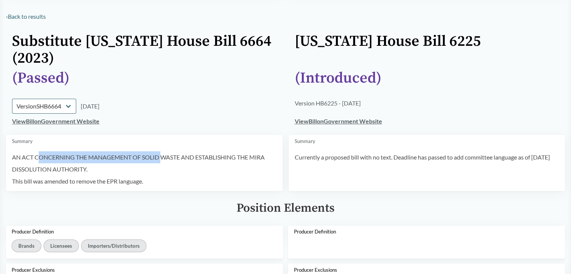
scroll to position [0, 0]
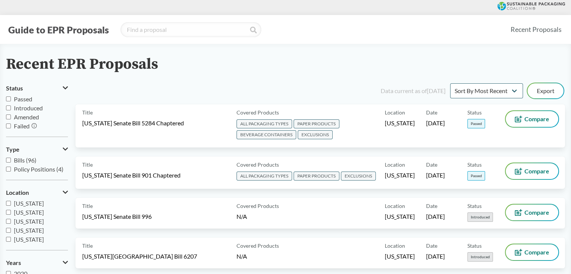
scroll to position [75, 0]
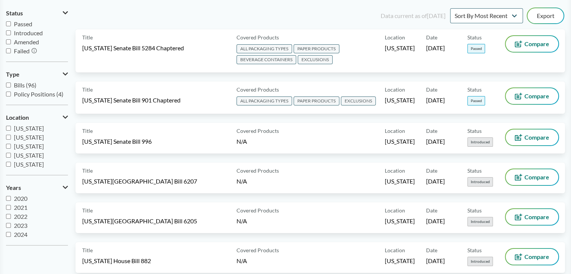
click at [29, 158] on span "[US_STATE]" at bounding box center [29, 155] width 30 height 7
click at [11, 158] on input "[US_STATE]" at bounding box center [8, 155] width 5 height 5
checkbox input "true"
click at [21, 162] on span "[US_STATE]" at bounding box center [29, 164] width 30 height 7
click at [11, 162] on input "[US_STATE]" at bounding box center [8, 164] width 5 height 5
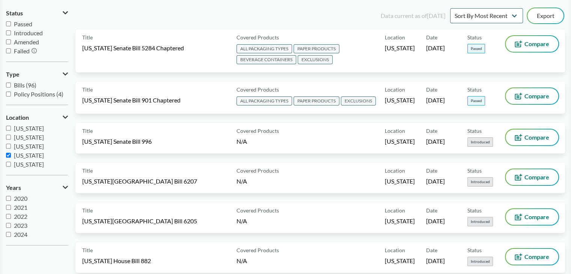
checkbox input "true"
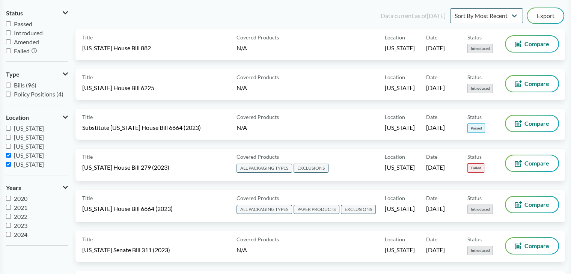
click at [23, 154] on span "[US_STATE]" at bounding box center [29, 155] width 30 height 7
click at [11, 154] on input "[US_STATE]" at bounding box center [8, 155] width 5 height 5
checkbox input "false"
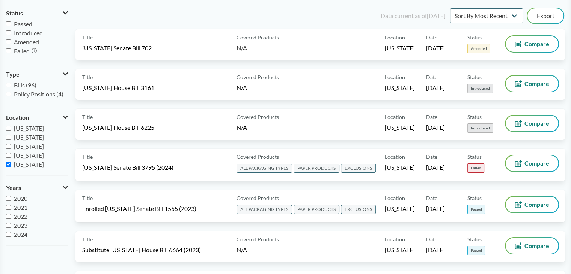
click at [20, 166] on span "[US_STATE]" at bounding box center [29, 164] width 30 height 7
click at [11, 166] on input "[US_STATE]" at bounding box center [8, 164] width 5 height 5
checkbox input "false"
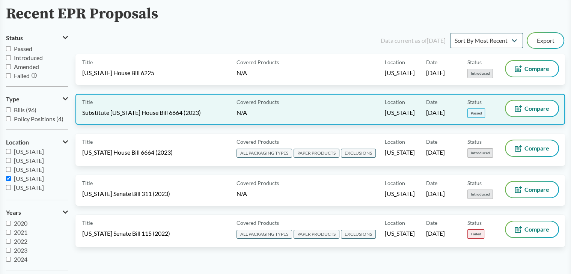
scroll to position [38, 0]
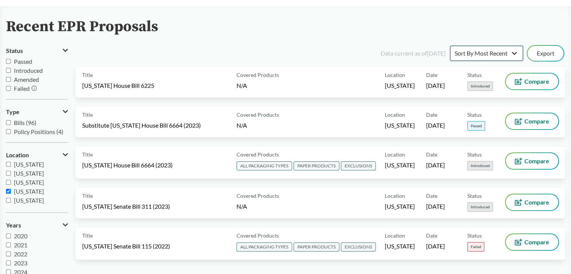
click at [453, 59] on select "Sort By Most Recent Sort By Status" at bounding box center [486, 53] width 73 height 15
click at [21, 194] on span "[US_STATE]" at bounding box center [29, 191] width 30 height 7
click at [11, 194] on input "[US_STATE]" at bounding box center [8, 191] width 5 height 5
checkbox input "false"
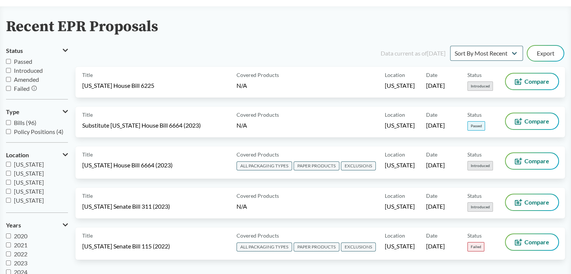
click at [24, 165] on span "[US_STATE]" at bounding box center [29, 164] width 30 height 7
click at [11, 165] on input "[US_STATE]" at bounding box center [8, 164] width 5 height 5
checkbox input "true"
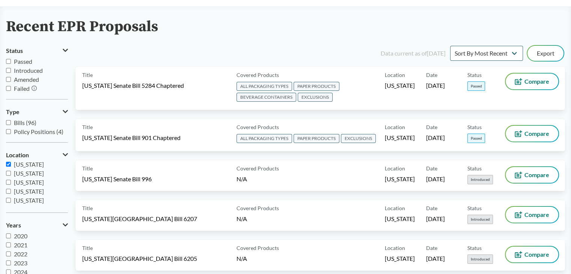
click at [23, 176] on span "[US_STATE]" at bounding box center [29, 173] width 30 height 7
click at [11, 176] on input "[US_STATE]" at bounding box center [8, 173] width 5 height 5
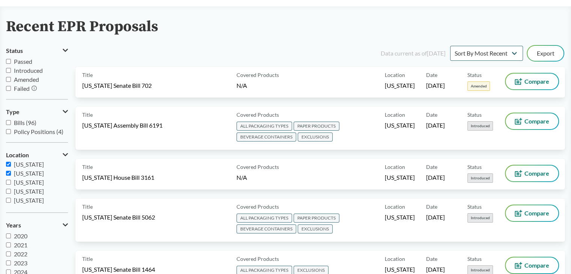
click at [18, 174] on span "[US_STATE]" at bounding box center [29, 173] width 30 height 7
click at [11, 174] on input "[US_STATE]" at bounding box center [8, 173] width 5 height 5
checkbox input "false"
